Goal: Transaction & Acquisition: Book appointment/travel/reservation

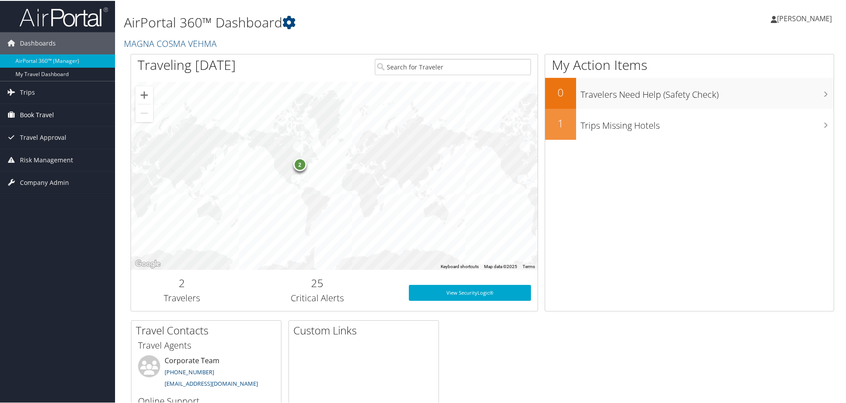
click at [41, 113] on span "Book Travel" at bounding box center [37, 114] width 34 height 22
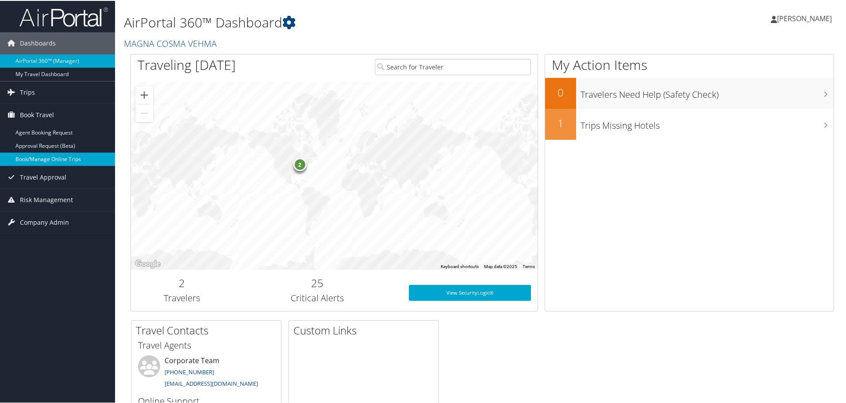
click at [52, 158] on link "Book/Manage Online Trips" at bounding box center [57, 158] width 115 height 13
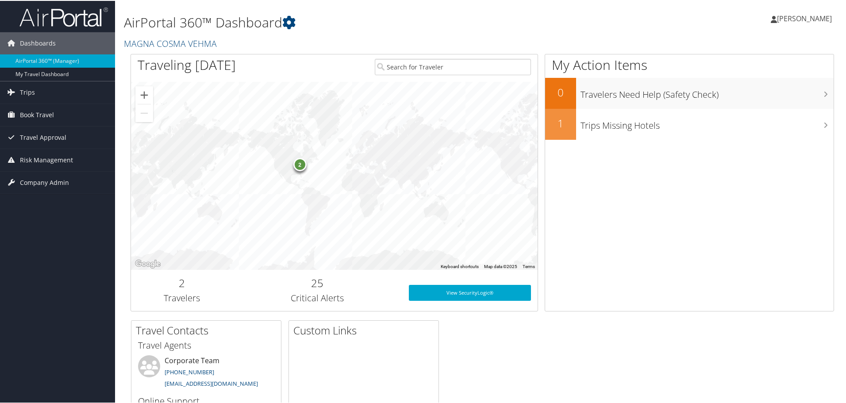
click at [795, 17] on span "[PERSON_NAME]" at bounding box center [804, 18] width 55 height 10
click at [751, 146] on link "Sign Out" at bounding box center [780, 144] width 99 height 15
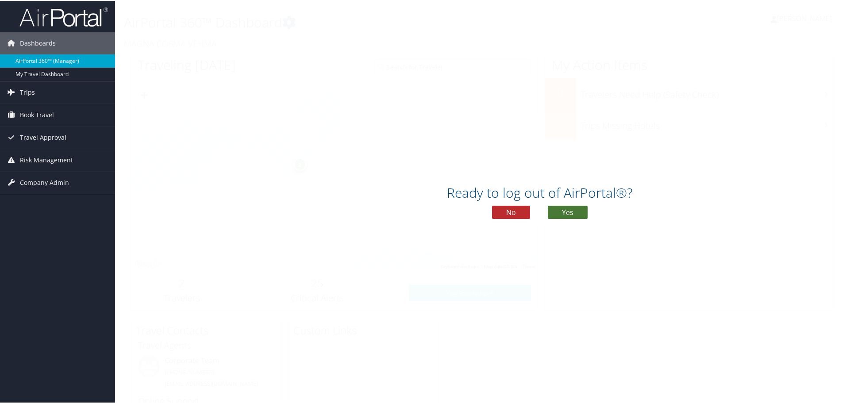
click at [572, 207] on button "Yes" at bounding box center [568, 211] width 40 height 13
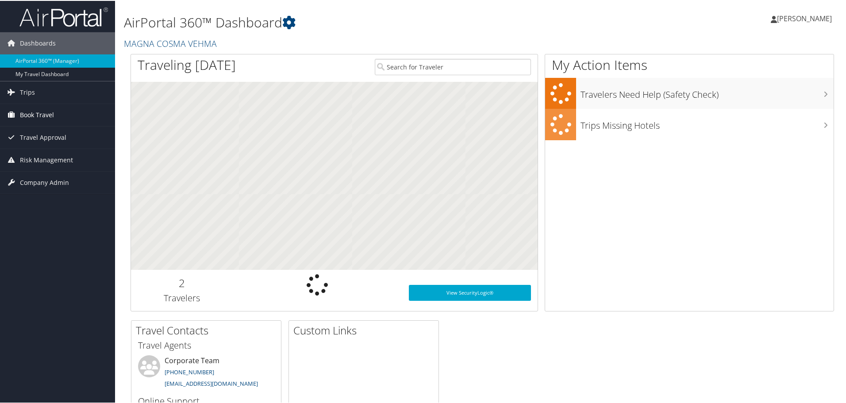
click at [35, 116] on span "Book Travel" at bounding box center [37, 114] width 34 height 22
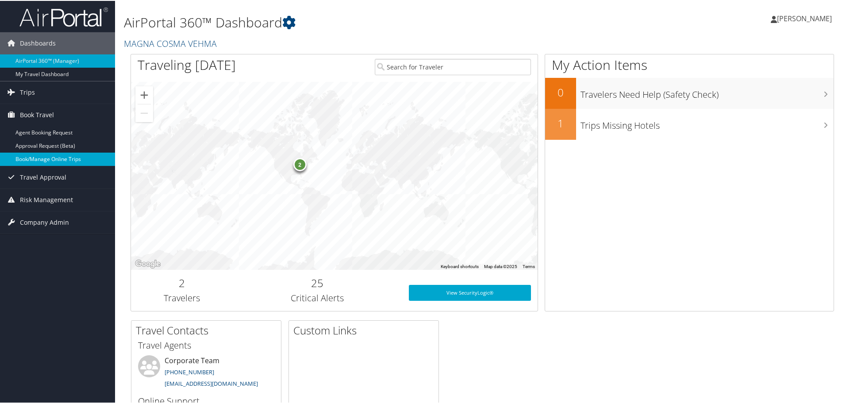
click at [62, 158] on link "Book/Manage Online Trips" at bounding box center [57, 158] width 115 height 13
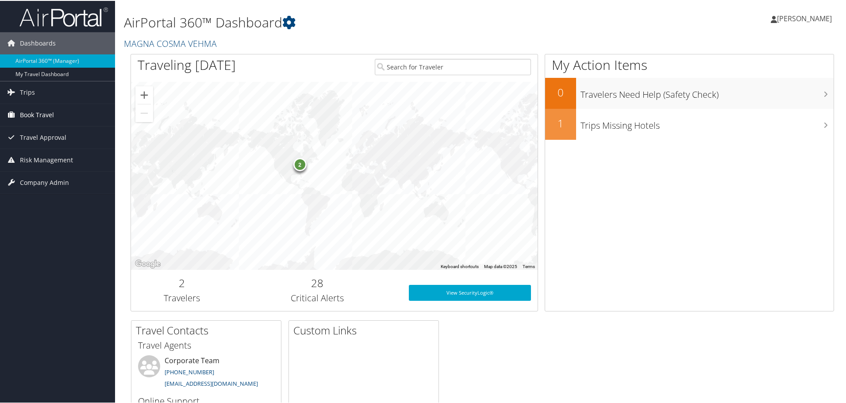
click at [45, 114] on span "Book Travel" at bounding box center [37, 114] width 34 height 22
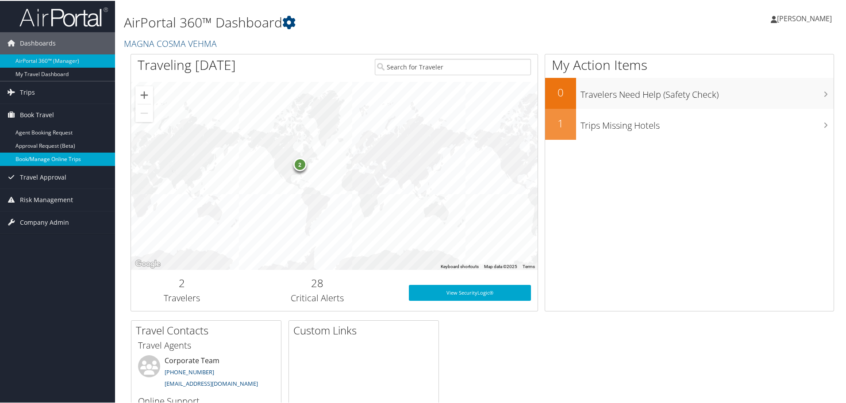
click at [71, 159] on link "Book/Manage Online Trips" at bounding box center [57, 158] width 115 height 13
